Goal: Task Accomplishment & Management: Complete application form

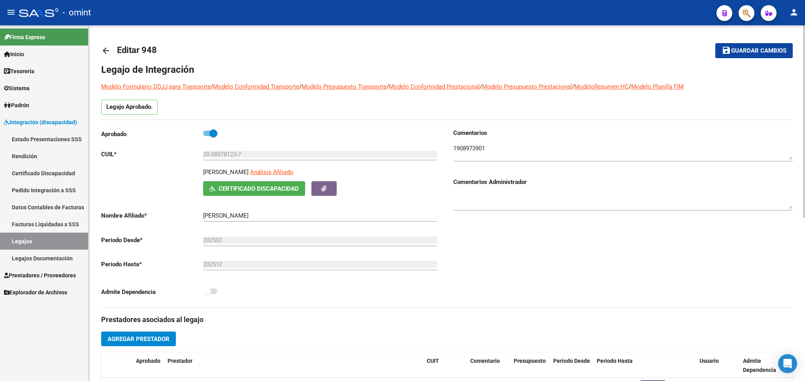
click at [102, 49] on mat-icon "arrow_back" at bounding box center [105, 50] width 9 height 9
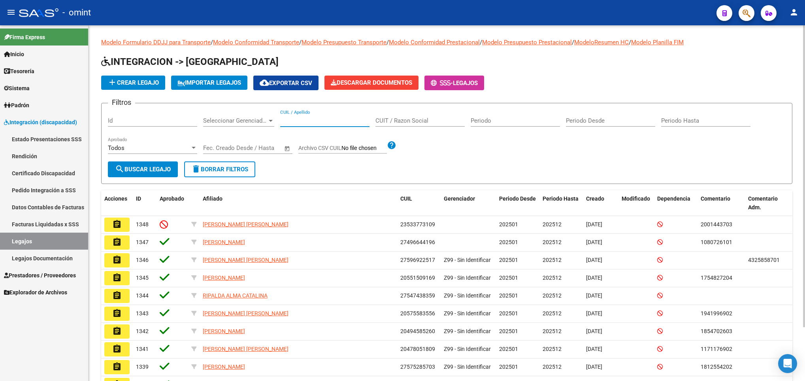
click at [317, 120] on input "CUIL / Apellido" at bounding box center [324, 120] width 89 height 7
paste input "23513585934"
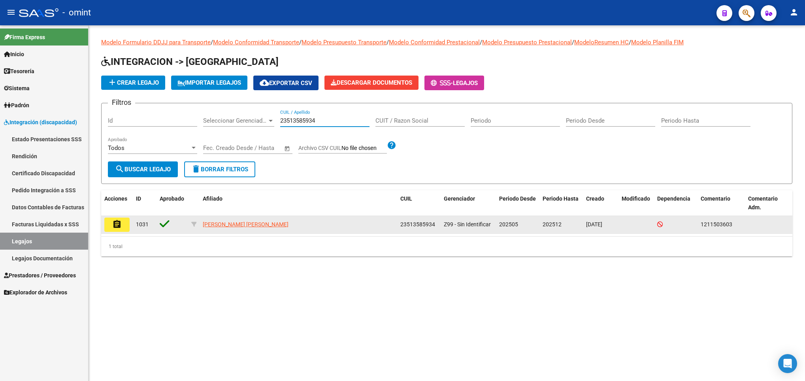
type input "23513585934"
click at [123, 219] on button "assignment" at bounding box center [116, 224] width 25 height 14
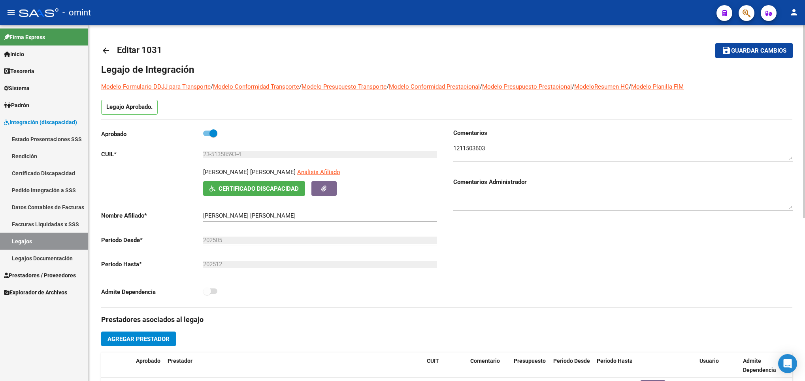
click at [482, 147] on textarea at bounding box center [624, 152] width 340 height 16
